Goal: Information Seeking & Learning: Learn about a topic

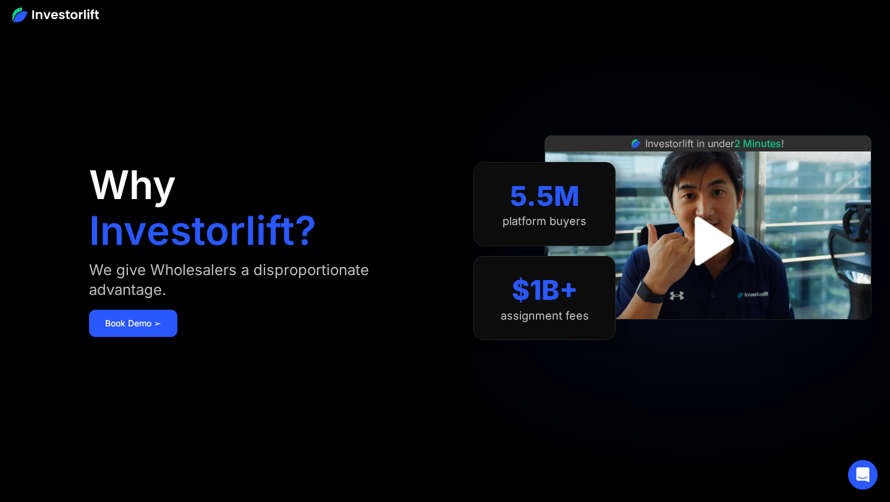
click at [707, 229] on img "open lightbox" at bounding box center [708, 240] width 88 height 88
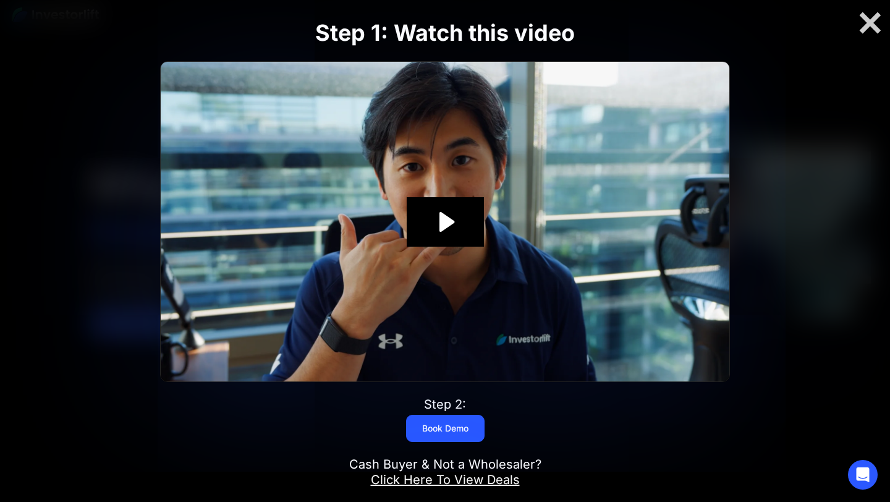
click at [619, 166] on img at bounding box center [445, 221] width 568 height 319
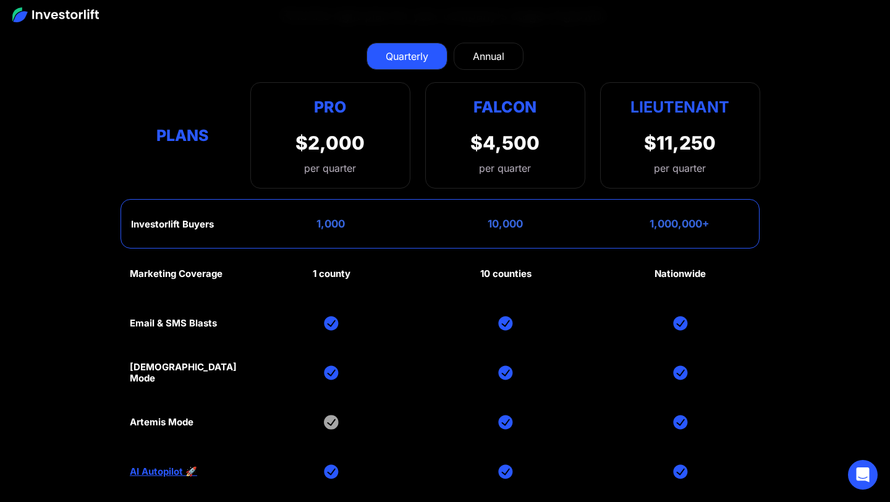
scroll to position [5534, 0]
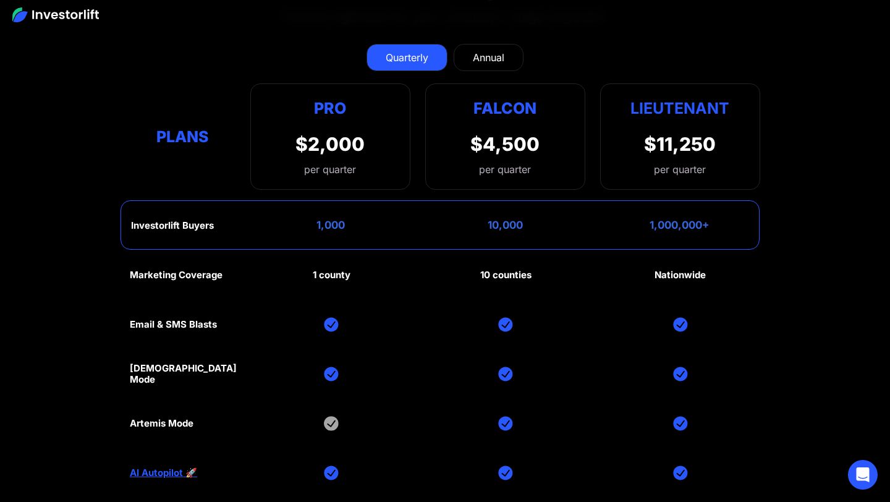
click at [473, 51] on div "Annual" at bounding box center [489, 57] width 32 height 15
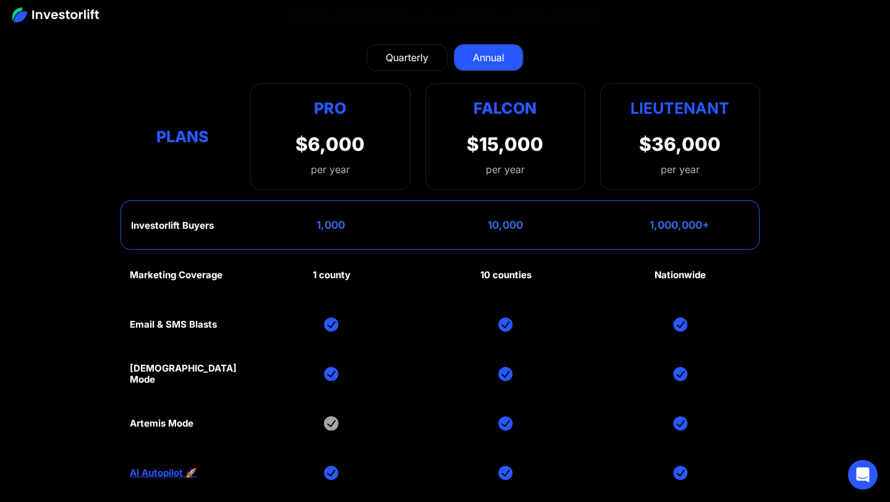
click at [436, 57] on link "Quarterly" at bounding box center [406, 57] width 81 height 27
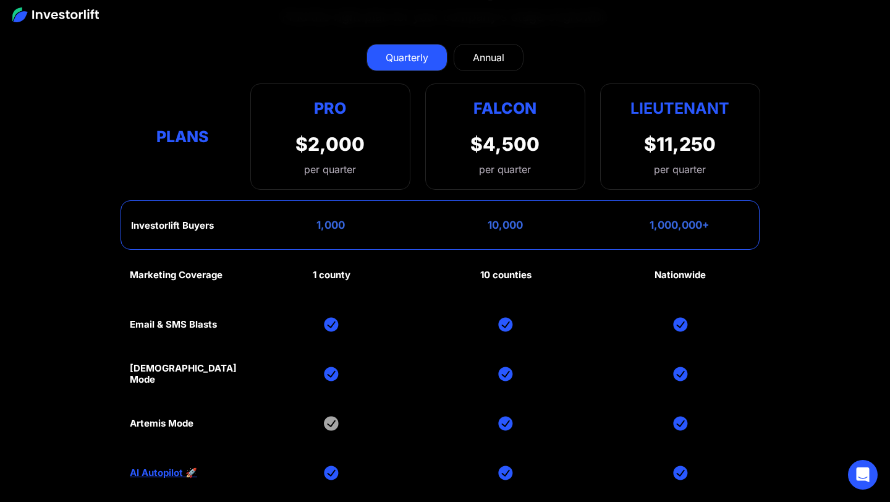
click at [466, 45] on link "Annual" at bounding box center [489, 57] width 70 height 27
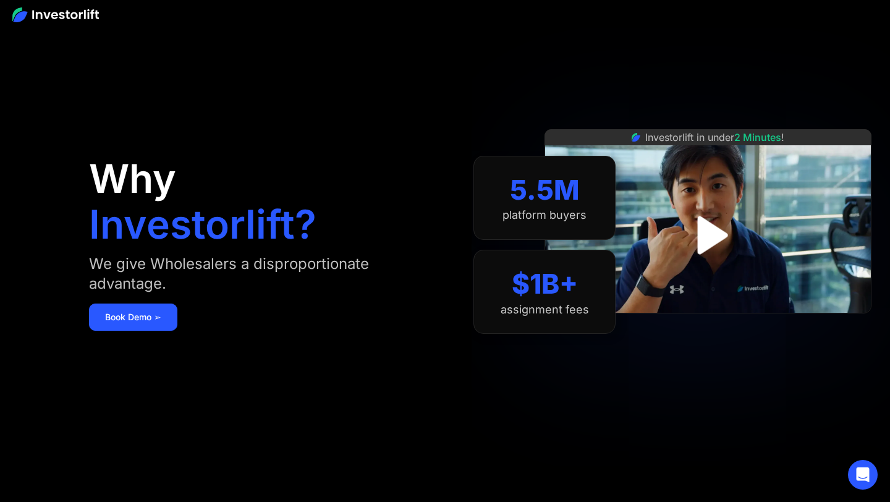
scroll to position [0, 0]
